Goal: Task Accomplishment & Management: Manage account settings

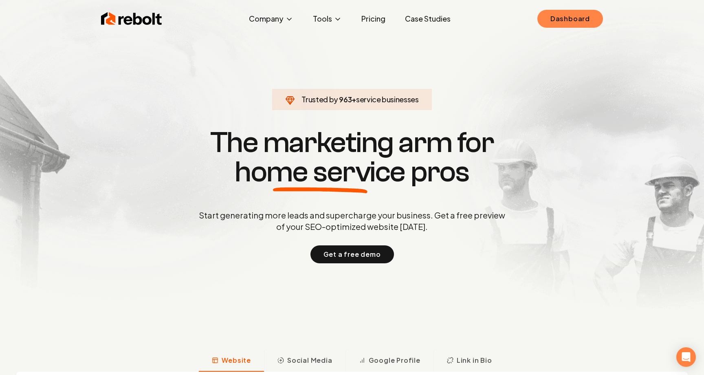
click at [583, 19] on link "Dashboard" at bounding box center [570, 19] width 66 height 18
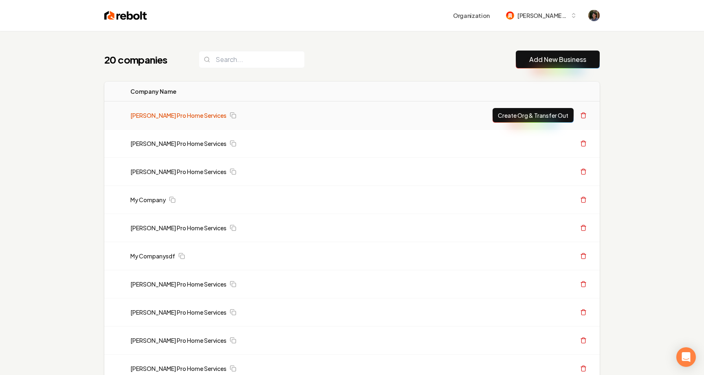
click at [195, 117] on link "[PERSON_NAME] Pro Home Services" at bounding box center [178, 115] width 96 height 8
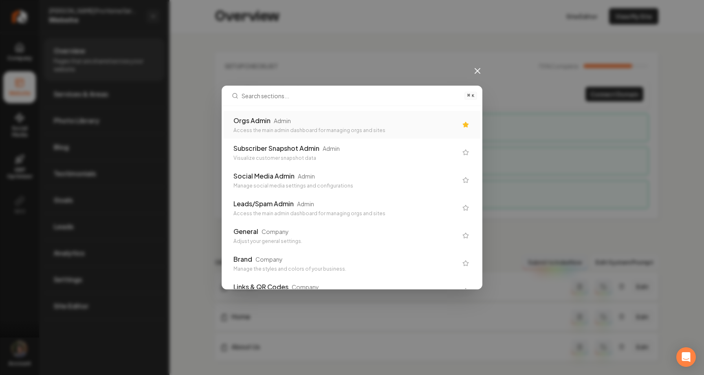
click at [174, 119] on div "⌘ K Orgs Admin Admin Access the main admin dashboard for managing orgs and site…" at bounding box center [352, 187] width 704 height 375
click at [475, 68] on icon at bounding box center [478, 71] width 10 height 10
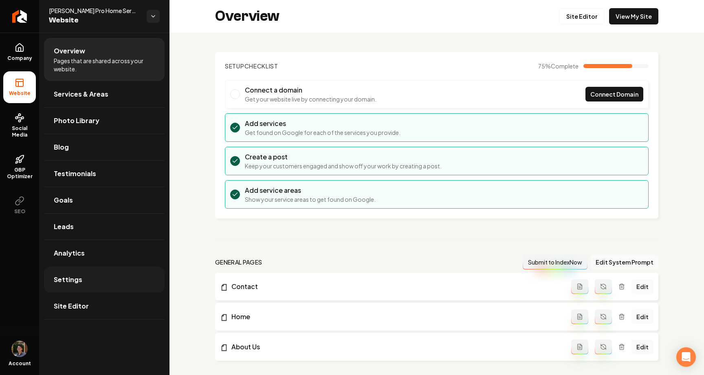
click at [88, 276] on link "Settings" at bounding box center [104, 279] width 121 height 26
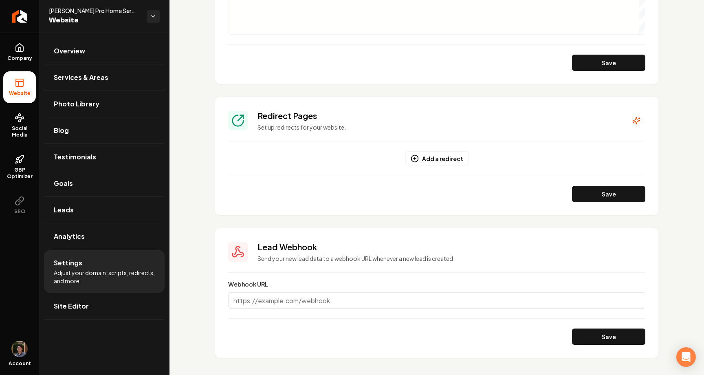
scroll to position [613, 0]
